Goal: Task Accomplishment & Management: Use online tool/utility

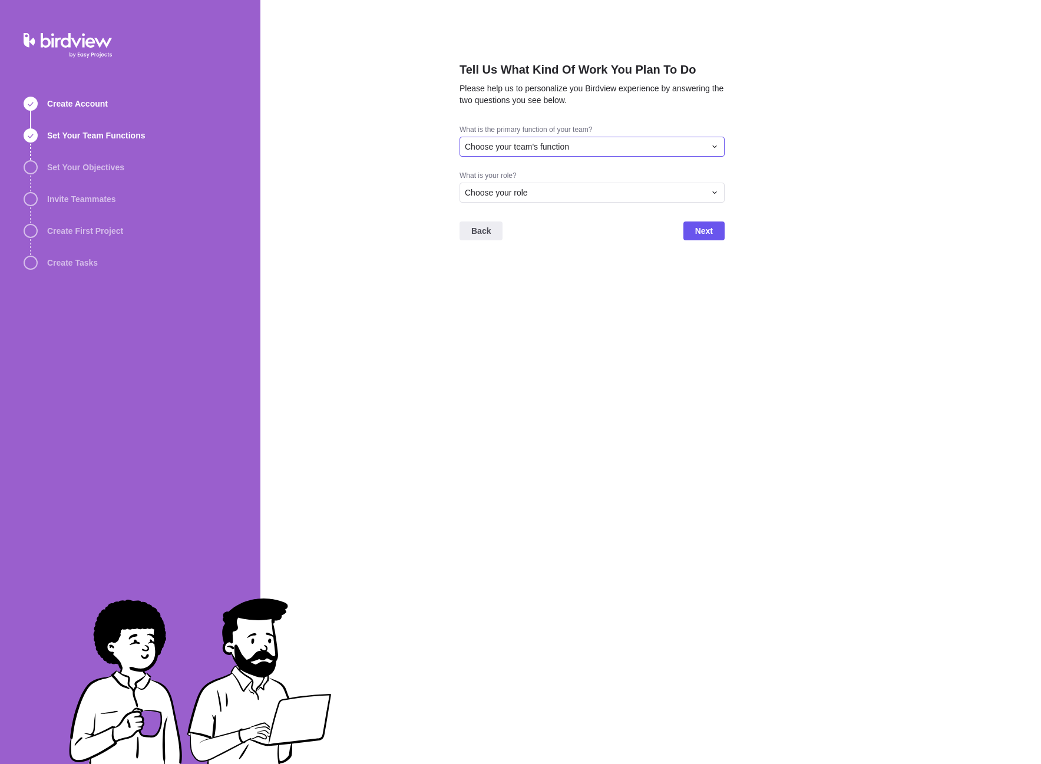
click at [547, 139] on div "Choose your team's function" at bounding box center [591, 147] width 265 height 20
click at [544, 236] on div "Engineering" at bounding box center [592, 238] width 264 height 21
click at [548, 196] on div "Choose your role" at bounding box center [585, 193] width 240 height 12
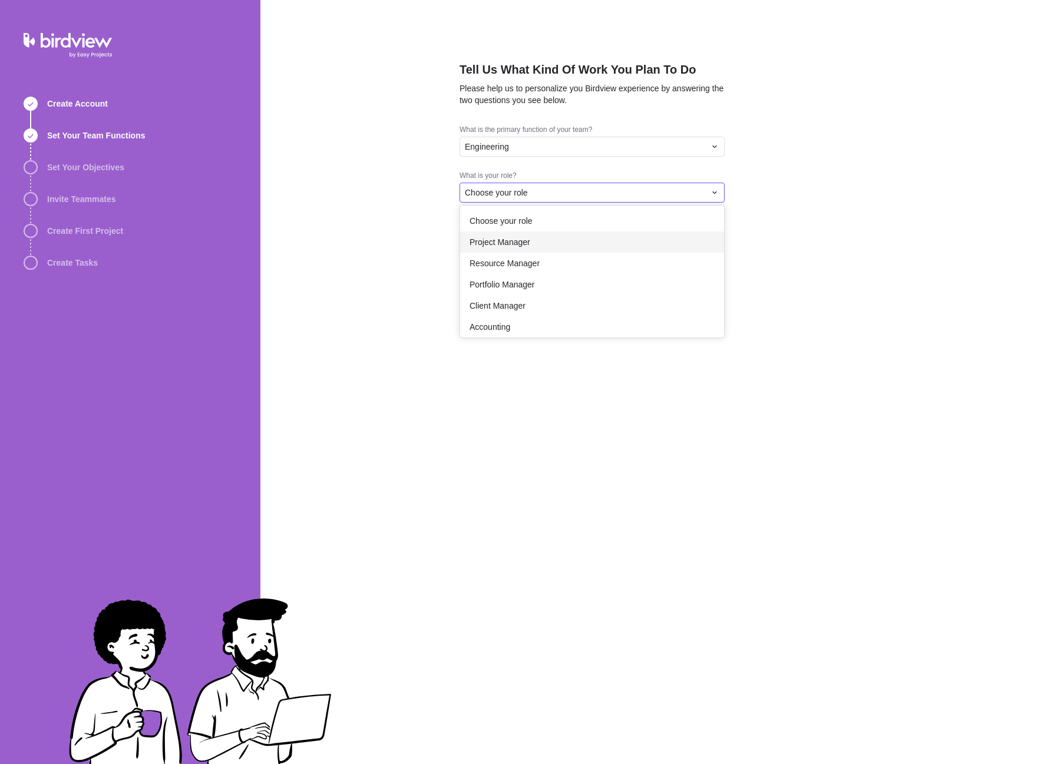
click at [535, 242] on div "Project Manager" at bounding box center [592, 241] width 264 height 21
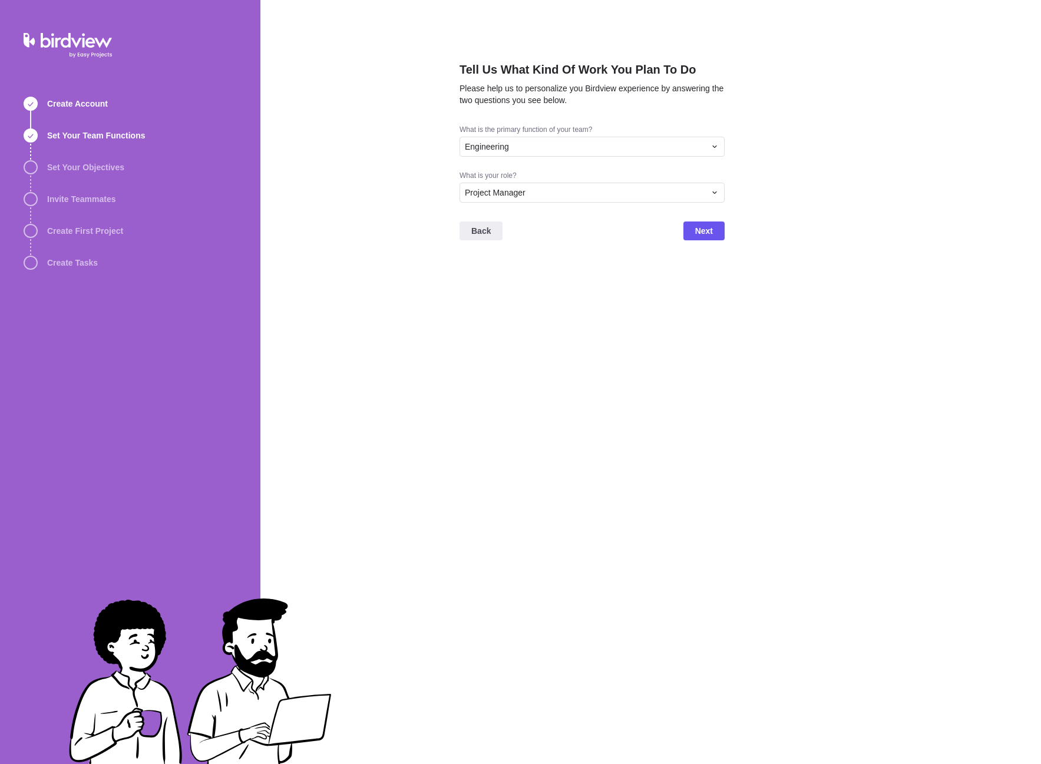
click at [680, 227] on div "Back Next" at bounding box center [591, 235] width 265 height 47
click at [598, 193] on div "Project Manager" at bounding box center [585, 193] width 240 height 12
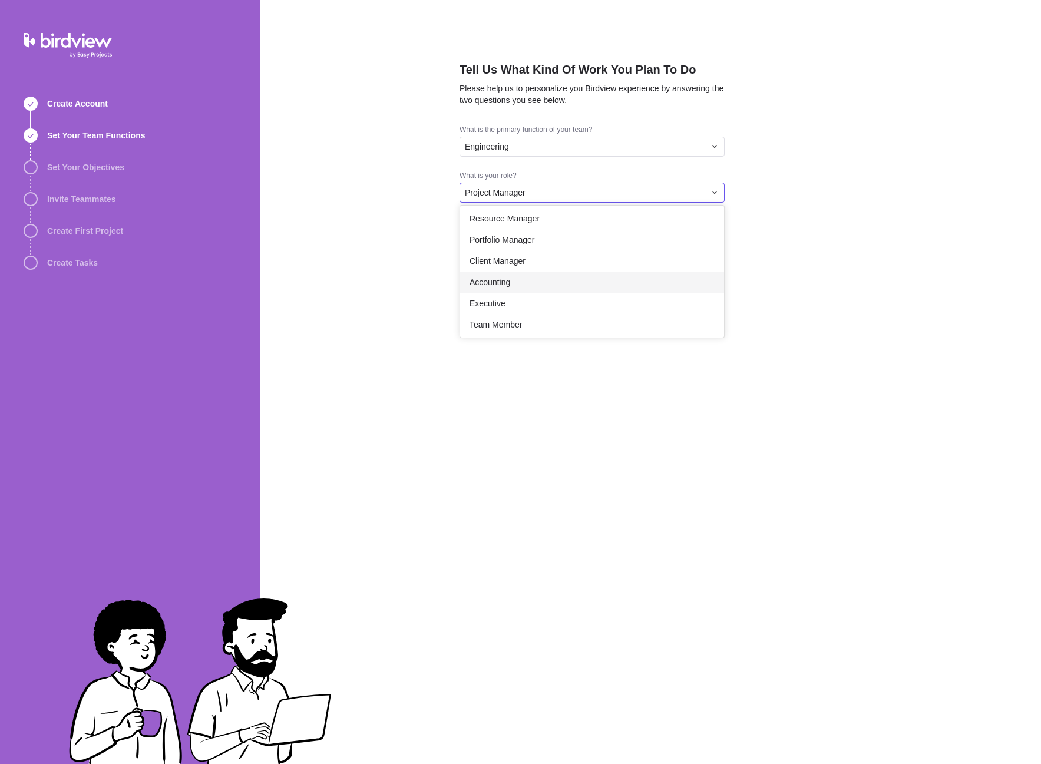
scroll to position [68, 0]
click at [543, 327] on div "Delivery Manager" at bounding box center [592, 322] width 264 height 21
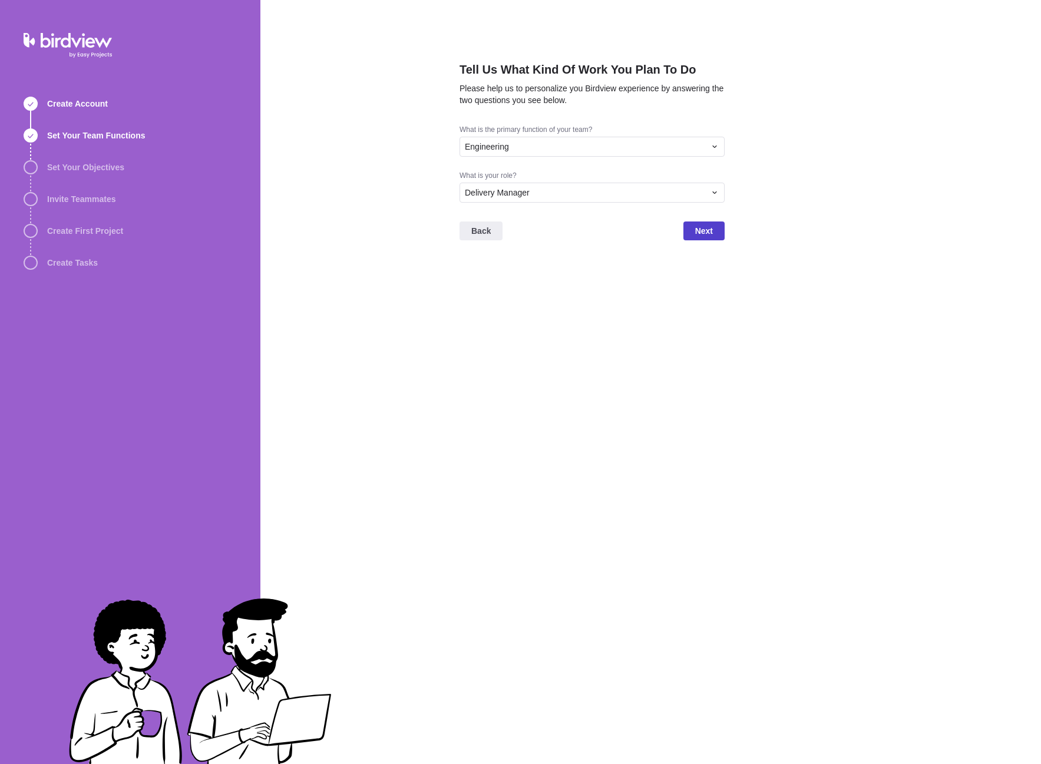
click at [702, 233] on span "Next" at bounding box center [704, 231] width 18 height 14
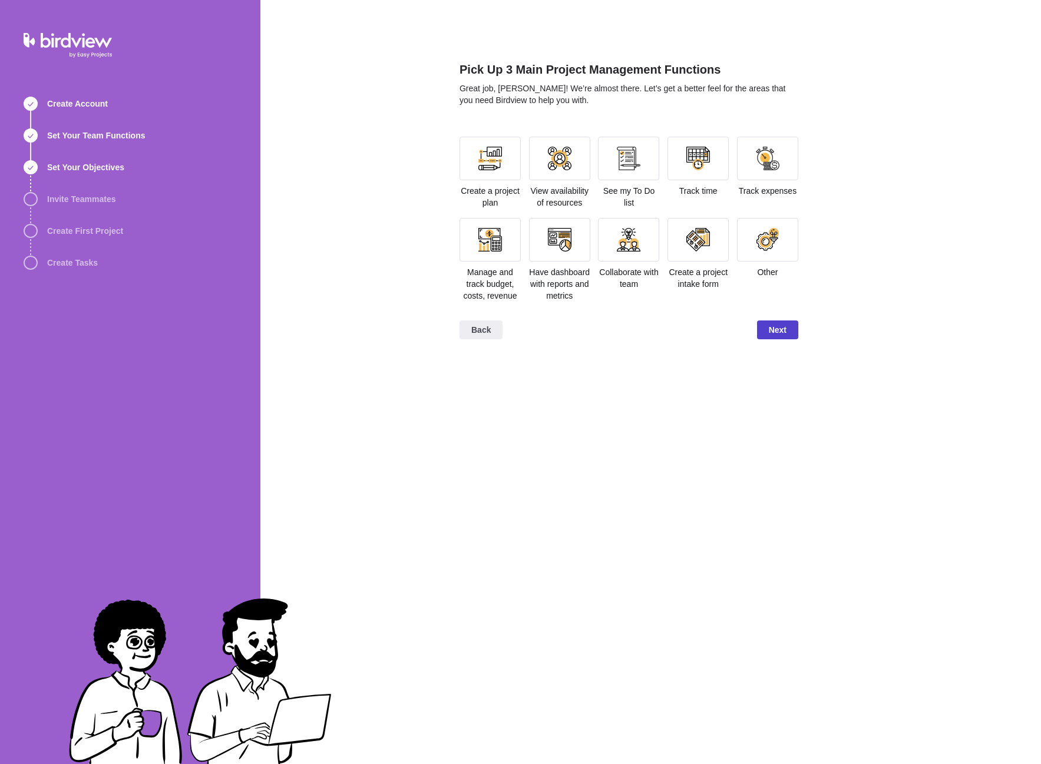
click at [776, 337] on span "Next" at bounding box center [778, 330] width 18 height 14
click at [488, 153] on div at bounding box center [490, 159] width 24 height 24
click at [544, 162] on div at bounding box center [559, 159] width 61 height 44
click at [621, 160] on div at bounding box center [629, 159] width 24 height 24
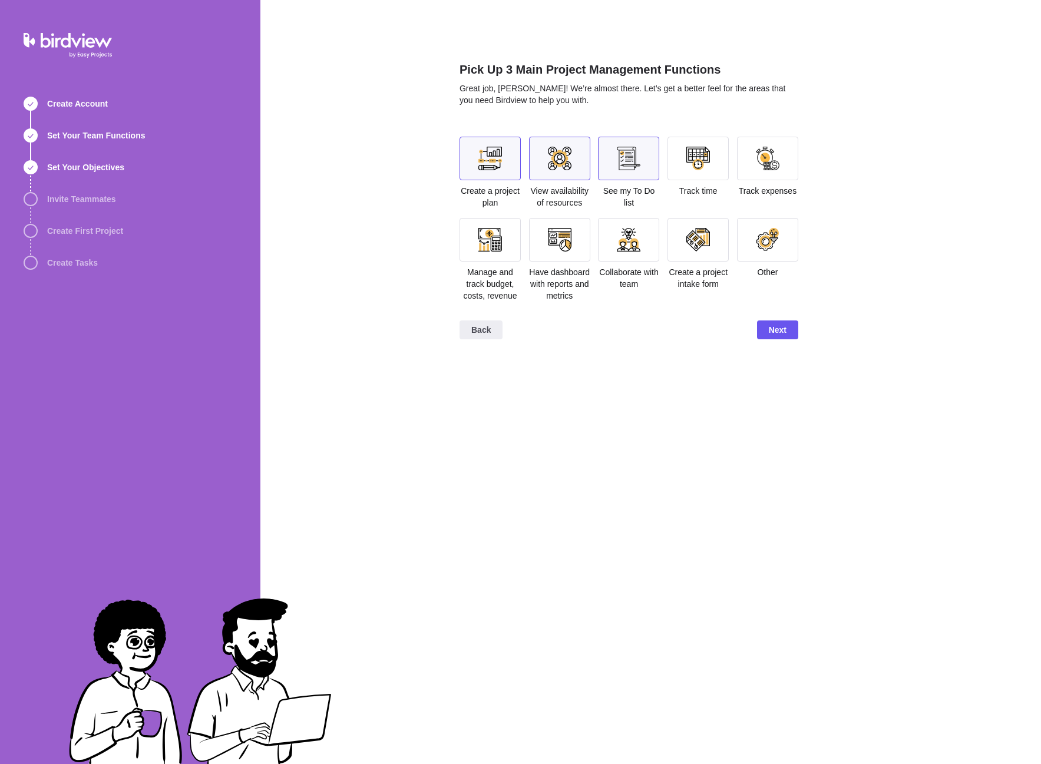
click at [692, 159] on div at bounding box center [698, 159] width 24 height 24
click at [786, 169] on div at bounding box center [767, 159] width 61 height 44
click at [699, 160] on div at bounding box center [698, 159] width 24 height 24
drag, startPoint x: 632, startPoint y: 151, endPoint x: 553, endPoint y: 149, distance: 79.5
click at [631, 151] on div at bounding box center [629, 159] width 24 height 24
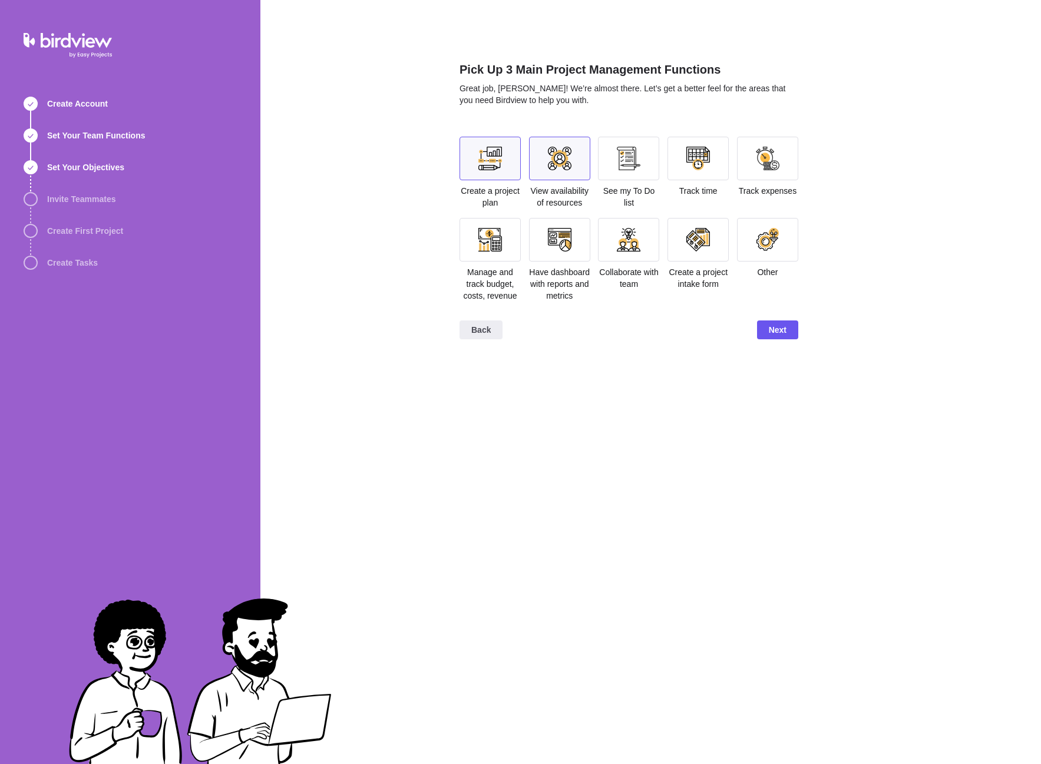
click at [553, 149] on div at bounding box center [560, 159] width 24 height 24
click at [481, 149] on div at bounding box center [490, 159] width 24 height 24
click at [554, 250] on div at bounding box center [560, 240] width 24 height 24
click at [702, 171] on div at bounding box center [697, 159] width 61 height 44
click at [627, 242] on div at bounding box center [629, 240] width 24 height 24
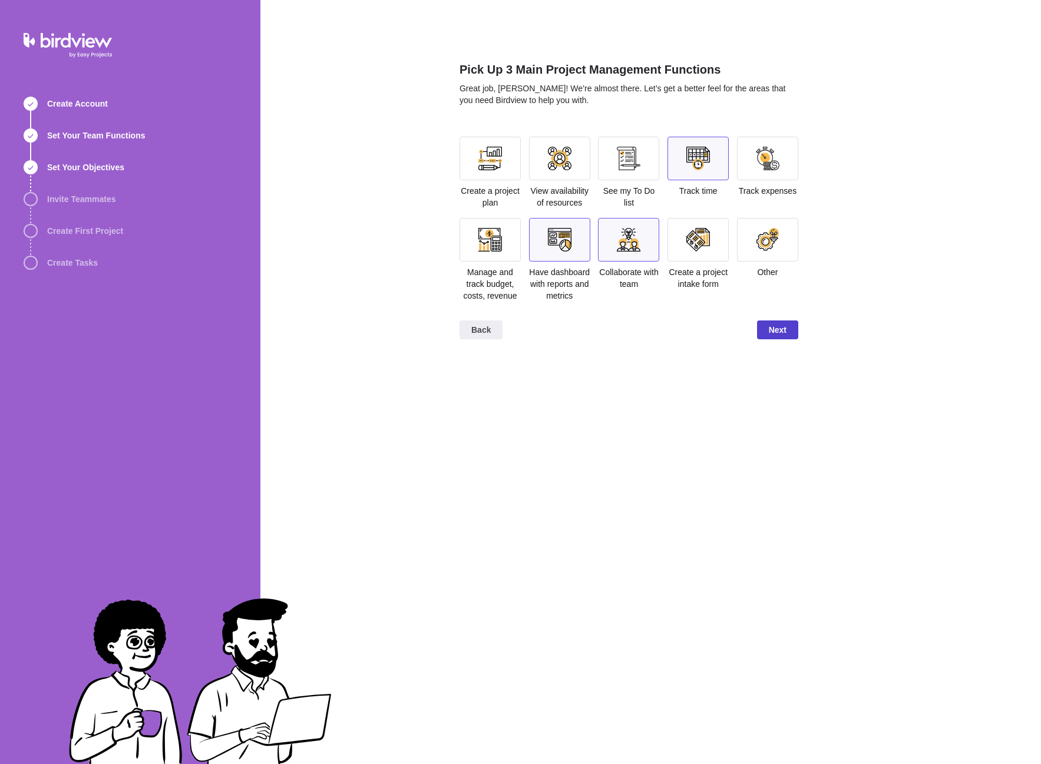
click at [786, 339] on span "Next" at bounding box center [777, 329] width 41 height 19
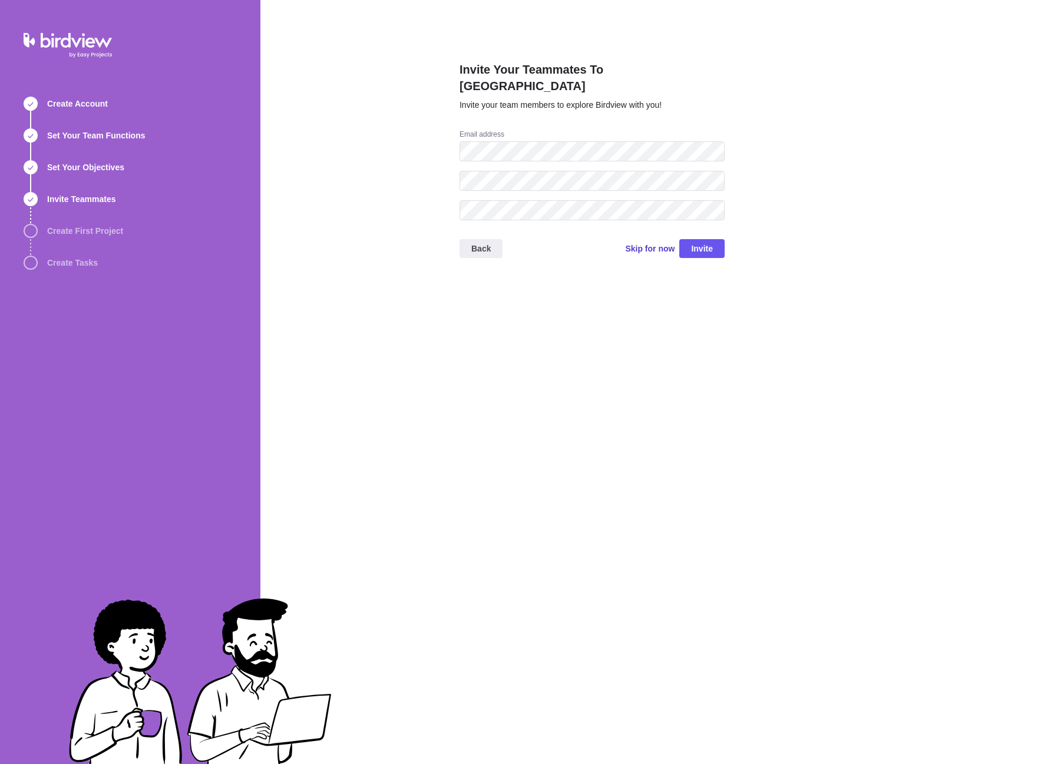
click at [630, 243] on span "Skip for now" at bounding box center [649, 249] width 49 height 12
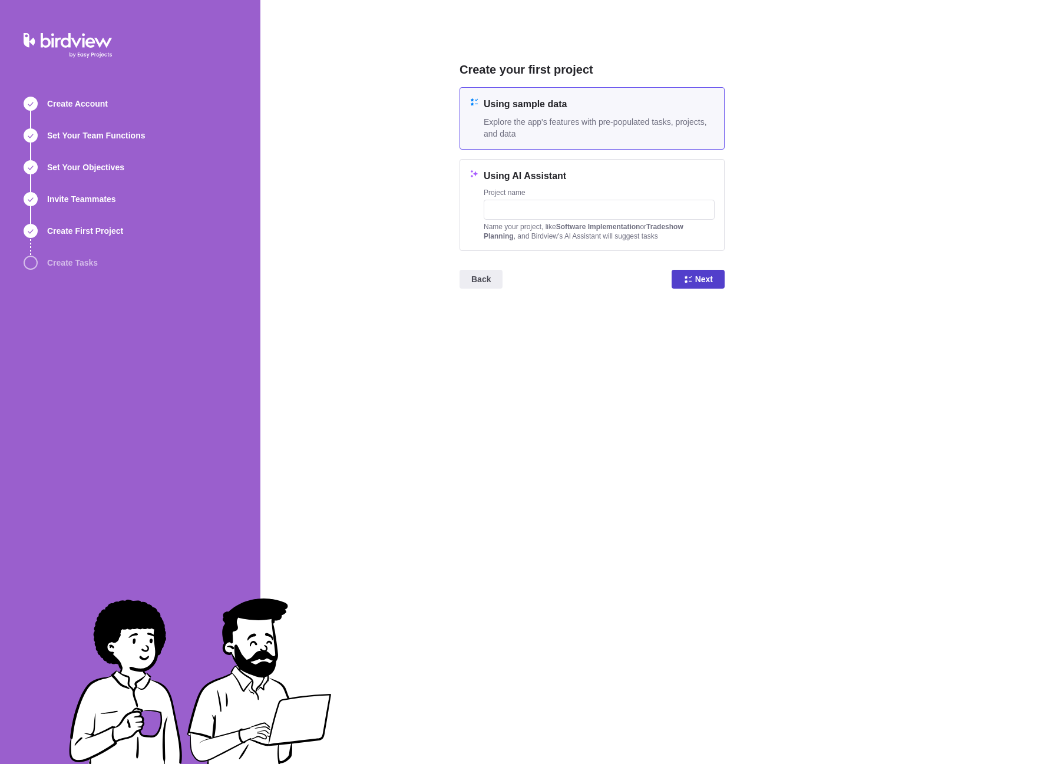
click at [702, 279] on span "Next" at bounding box center [704, 279] width 18 height 14
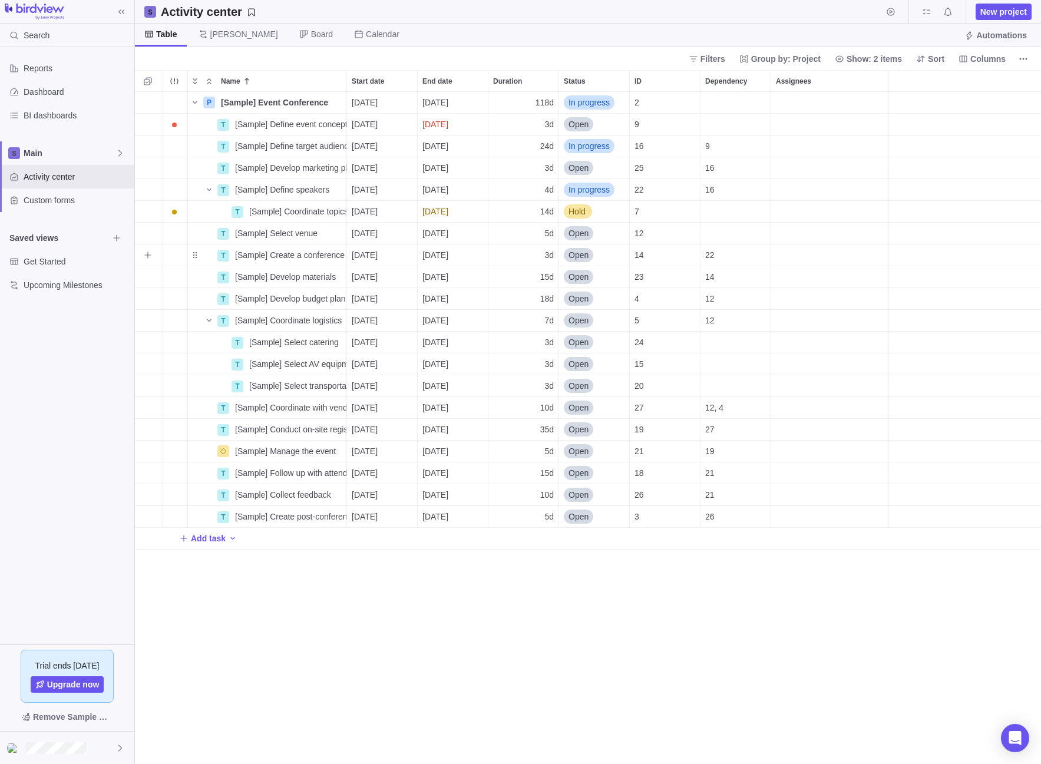
scroll to position [663, 897]
click at [47, 176] on span "Activity center" at bounding box center [77, 177] width 106 height 12
click at [48, 200] on span "Custom forms" at bounding box center [77, 200] width 106 height 12
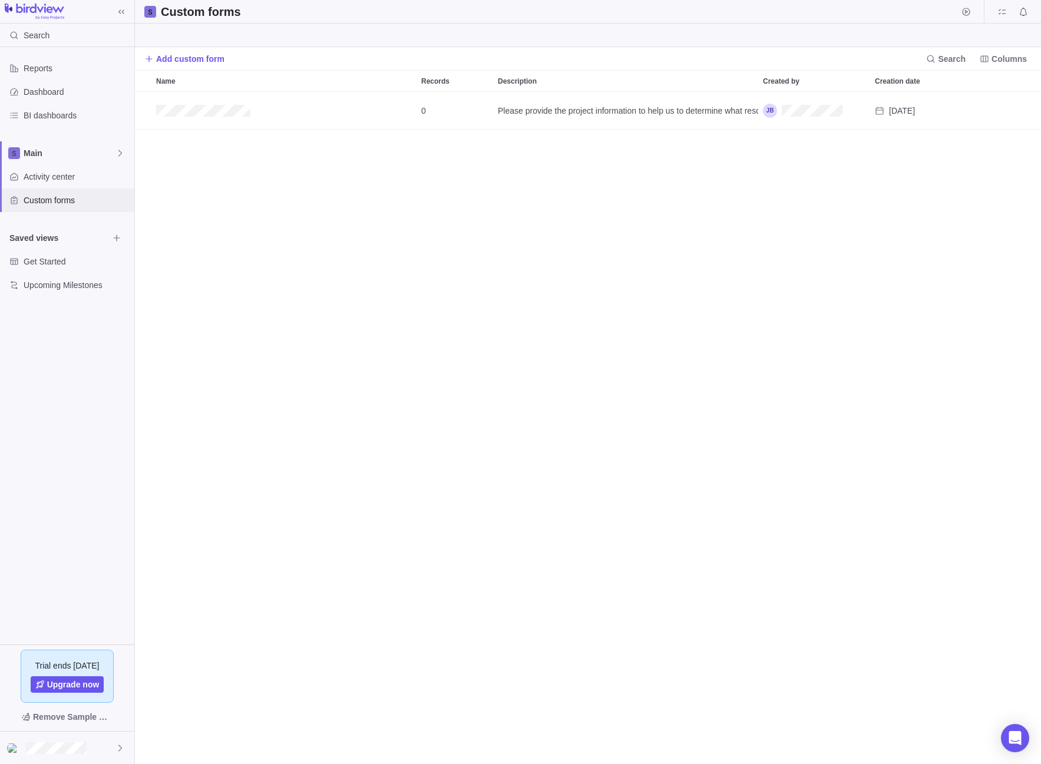
scroll to position [663, 897]
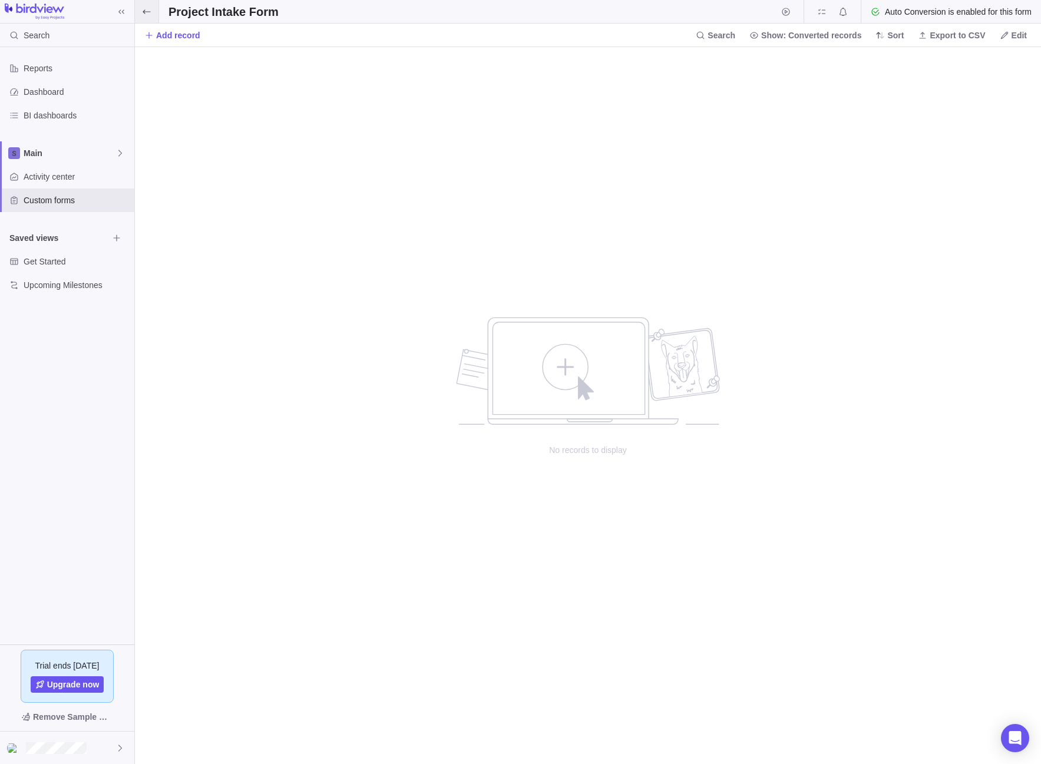
click at [149, 11] on icon at bounding box center [146, 11] width 9 height 9
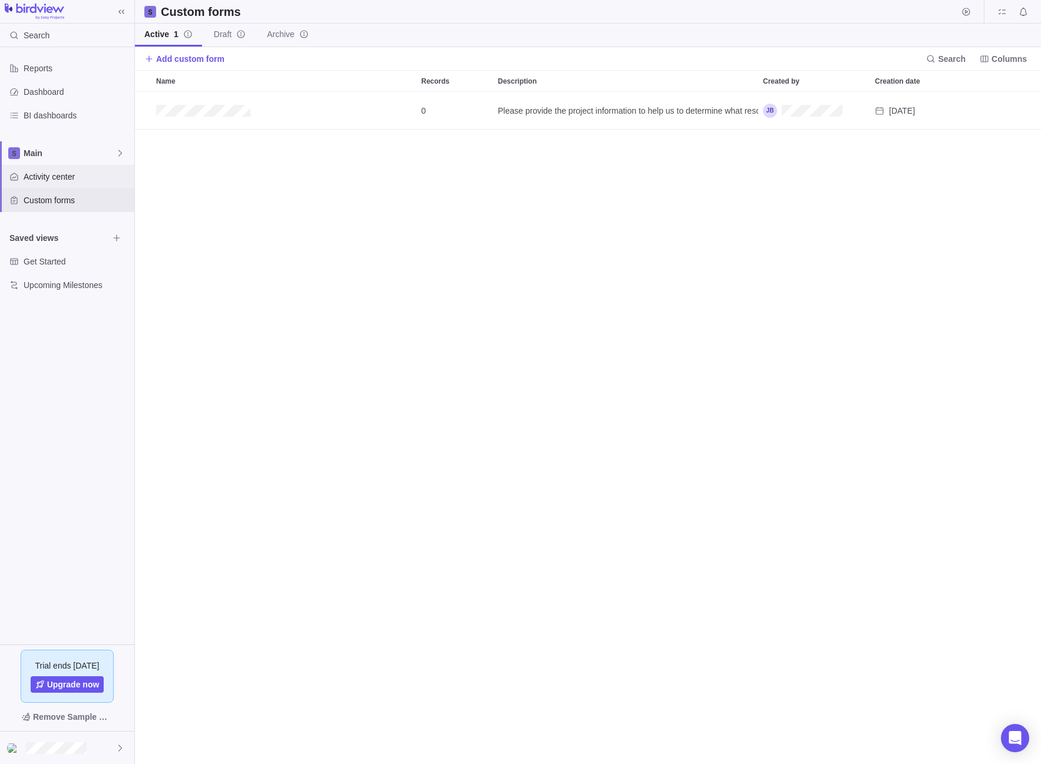
scroll to position [663, 897]
click at [73, 178] on span "Activity center" at bounding box center [77, 177] width 106 height 12
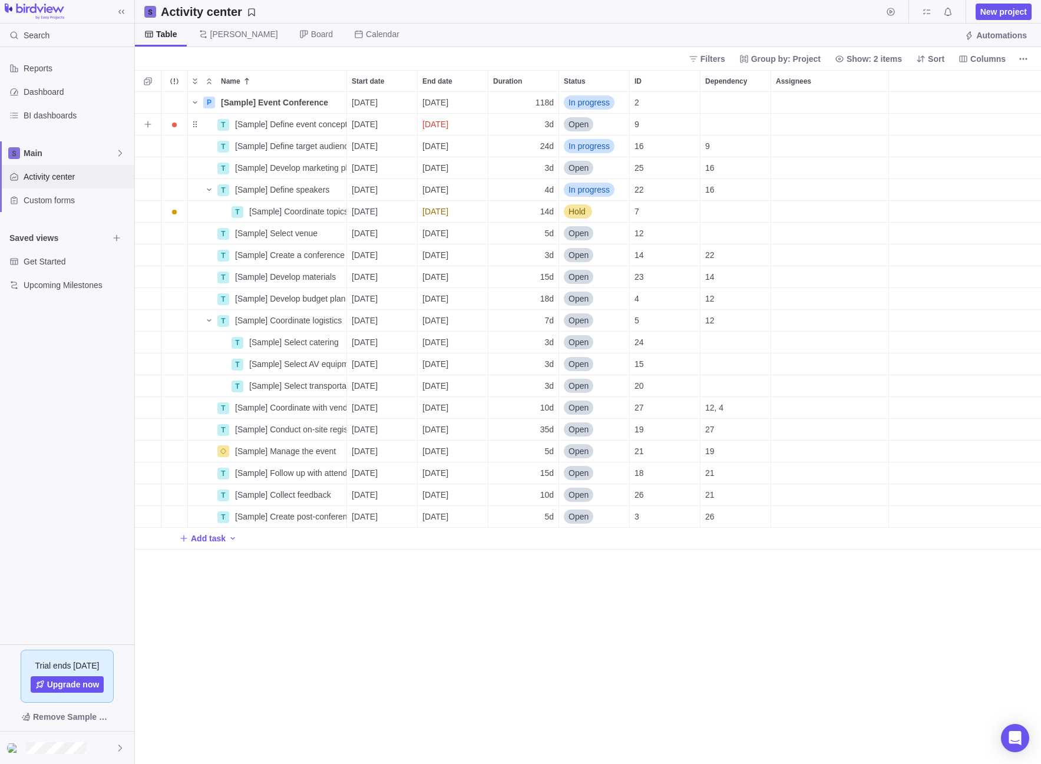
scroll to position [663, 897]
click at [243, 101] on span "[Sample] Event Conference" at bounding box center [274, 103] width 107 height 12
click at [362, 107] on div "Name Start date End date Duration Status ID Dependency Assignees P [Sample] Eve…" at bounding box center [588, 417] width 906 height 694
click at [378, 103] on span "[DATE]" at bounding box center [365, 103] width 26 height 12
click at [378, 103] on input "[DATE]" at bounding box center [382, 103] width 71 height 22
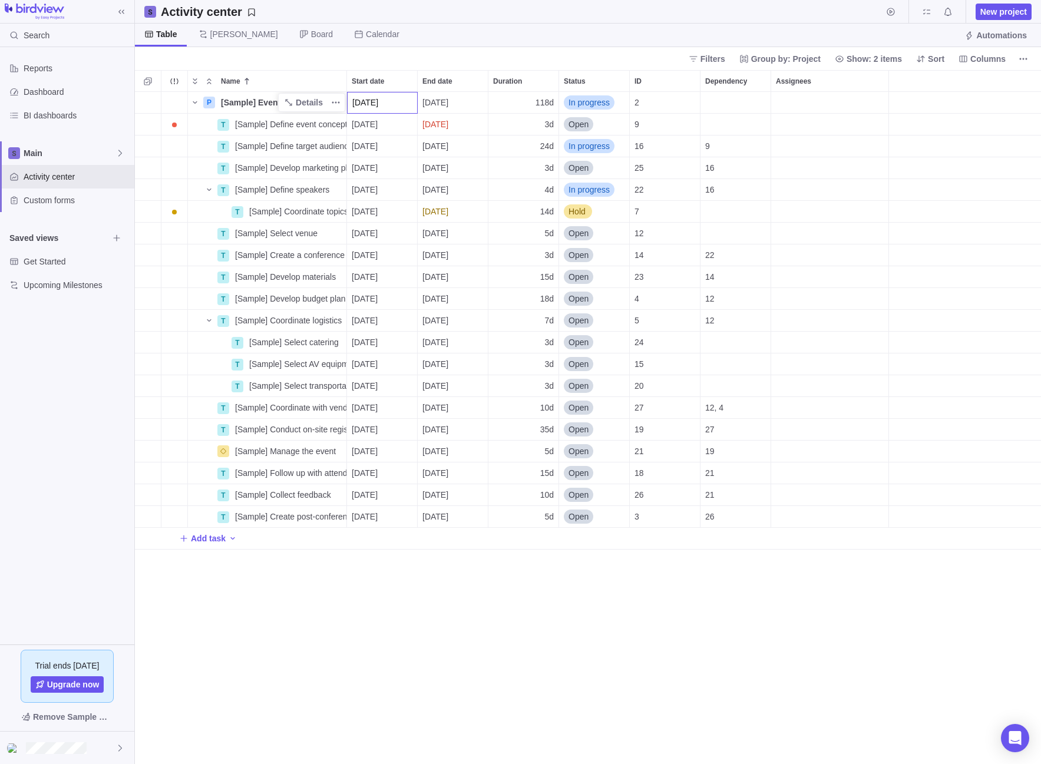
click at [787, 106] on div "Name Start date End date Duration Status ID Dependency Assignees P [Sample] Eve…" at bounding box center [588, 417] width 906 height 694
click at [311, 34] on span "Board" at bounding box center [322, 34] width 22 height 12
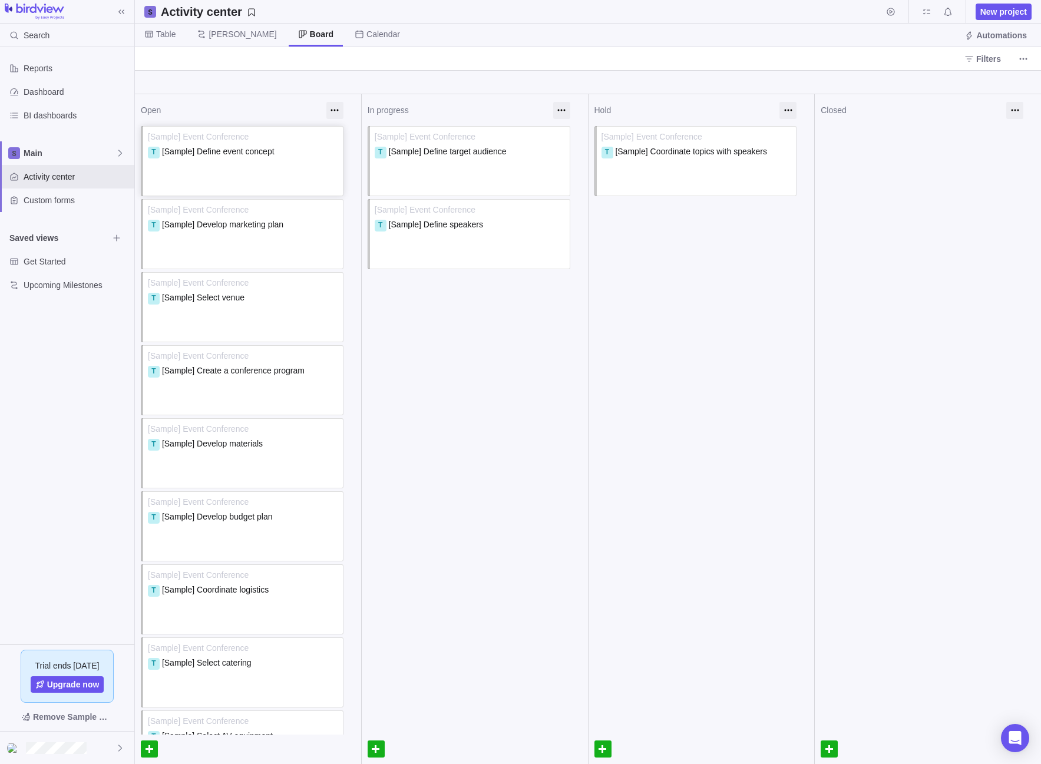
click at [258, 174] on div "Assign to" at bounding box center [243, 181] width 191 height 20
click at [227, 176] on div "Assign to" at bounding box center [196, 181] width 88 height 14
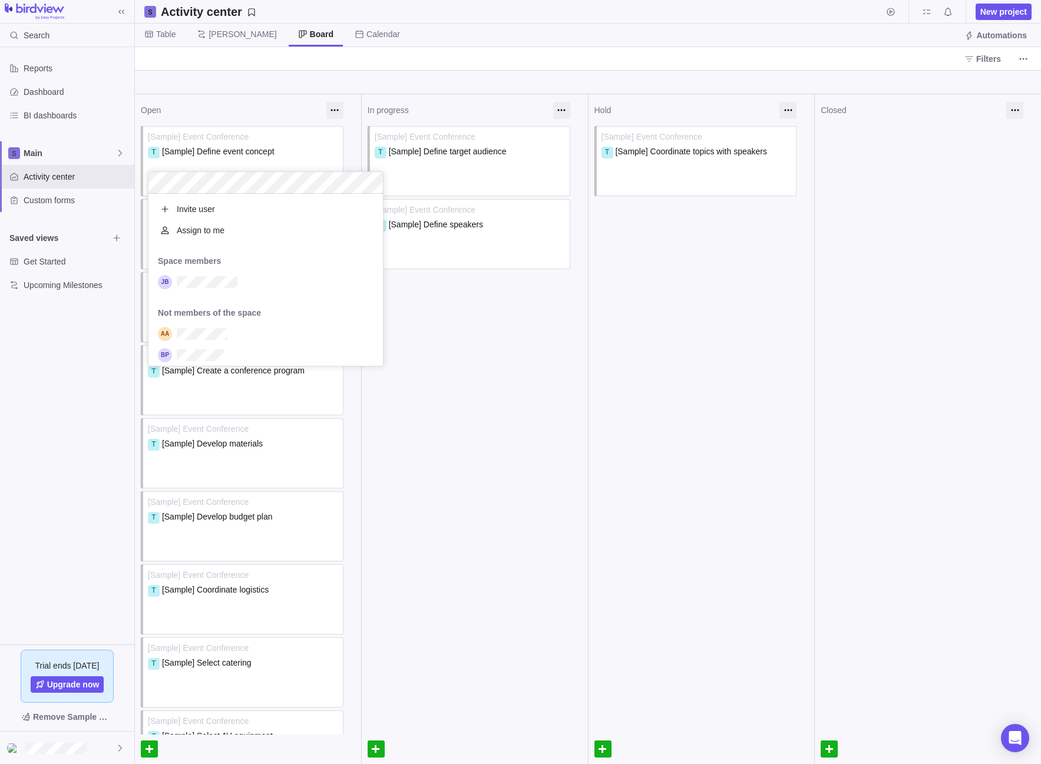
scroll to position [163, 226]
click at [312, 165] on div "Open [Sample] Event Conference T [Sample] Define event concept Assign to [Sampl…" at bounding box center [588, 429] width 906 height 670
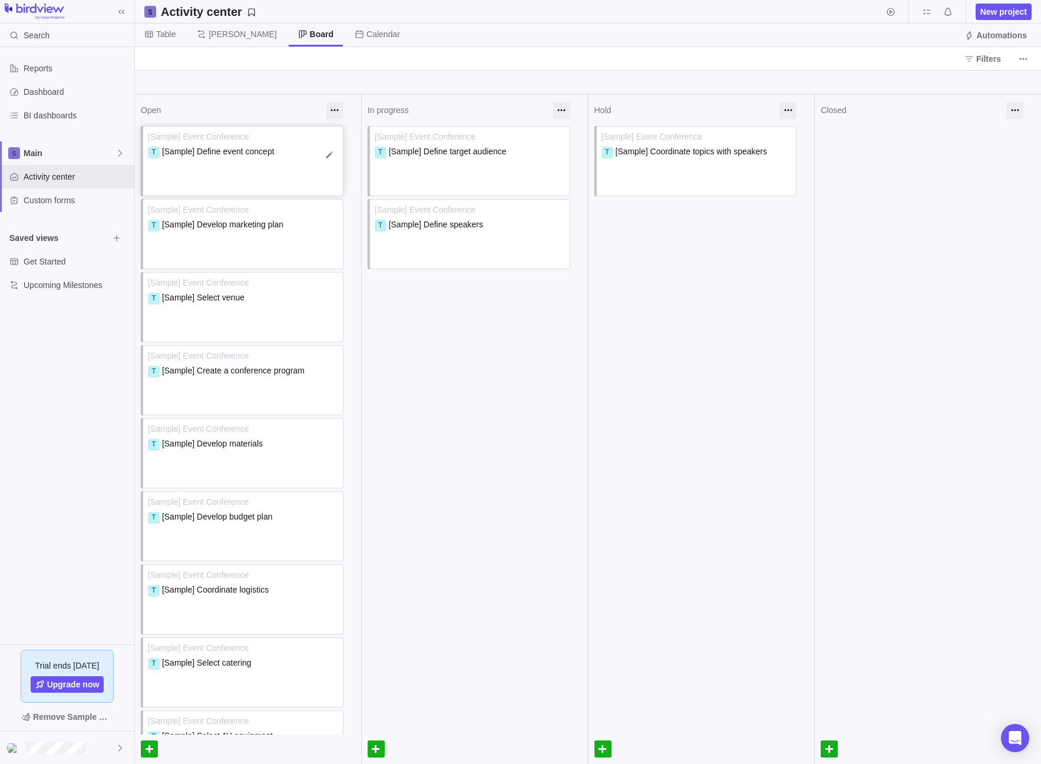
click at [291, 156] on div "T [Sample] Define event concept" at bounding box center [243, 157] width 191 height 24
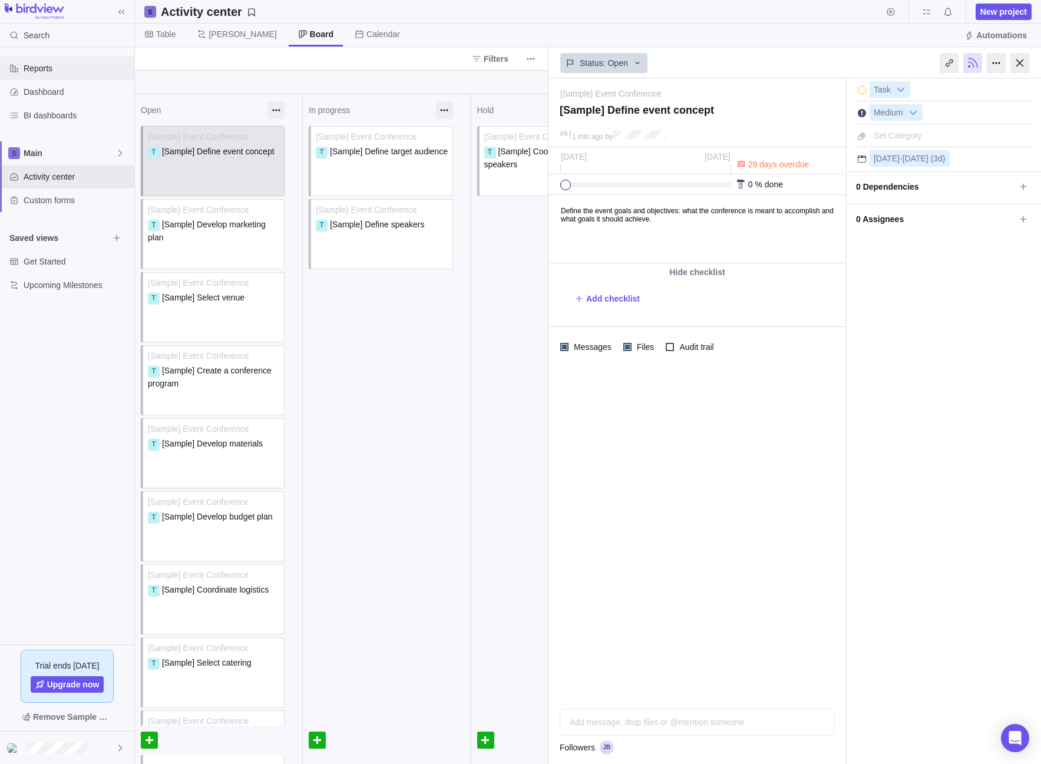
click at [31, 66] on span "Reports" at bounding box center [77, 68] width 106 height 12
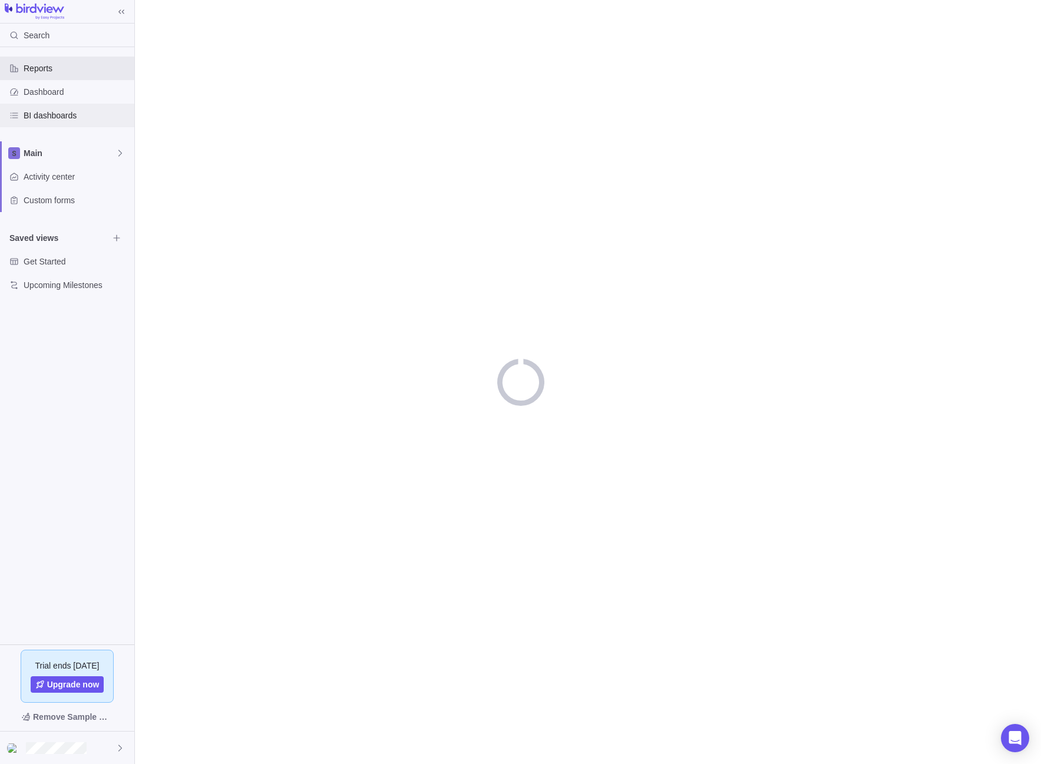
click at [48, 114] on span "BI dashboards" at bounding box center [77, 116] width 106 height 12
